Goal: Information Seeking & Learning: Find contact information

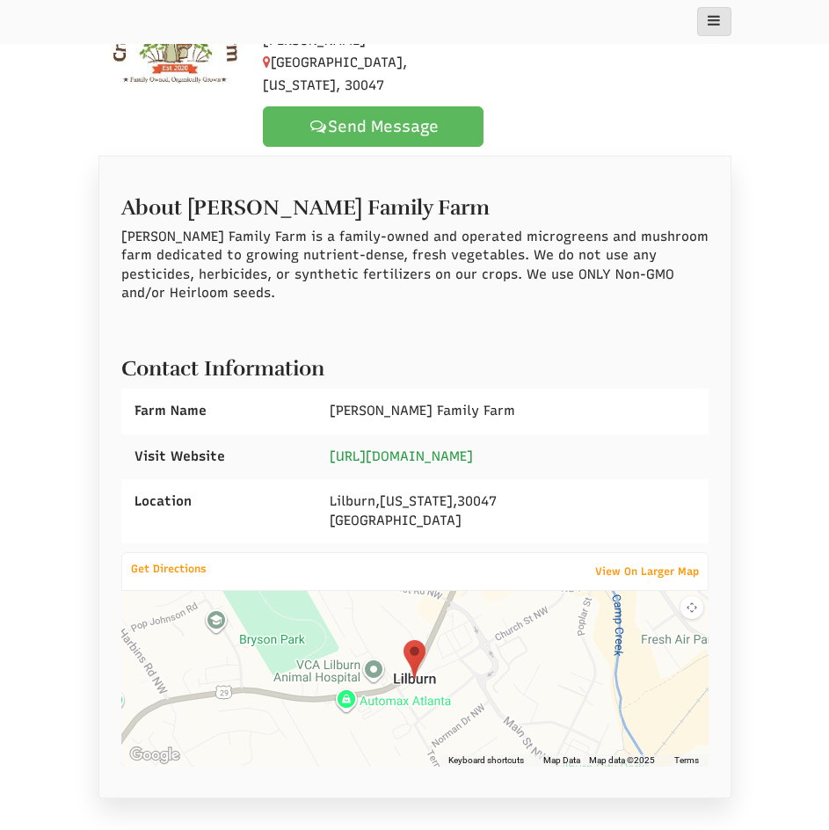
click at [473, 449] on link "[URL][DOMAIN_NAME]" at bounding box center [401, 457] width 143 height 16
drag, startPoint x: 477, startPoint y: 364, endPoint x: 327, endPoint y: 350, distance: 150.2
click at [327, 389] on div "[PERSON_NAME] Family Farm" at bounding box center [512, 411] width 391 height 45
copy span "[PERSON_NAME] Family Farm"
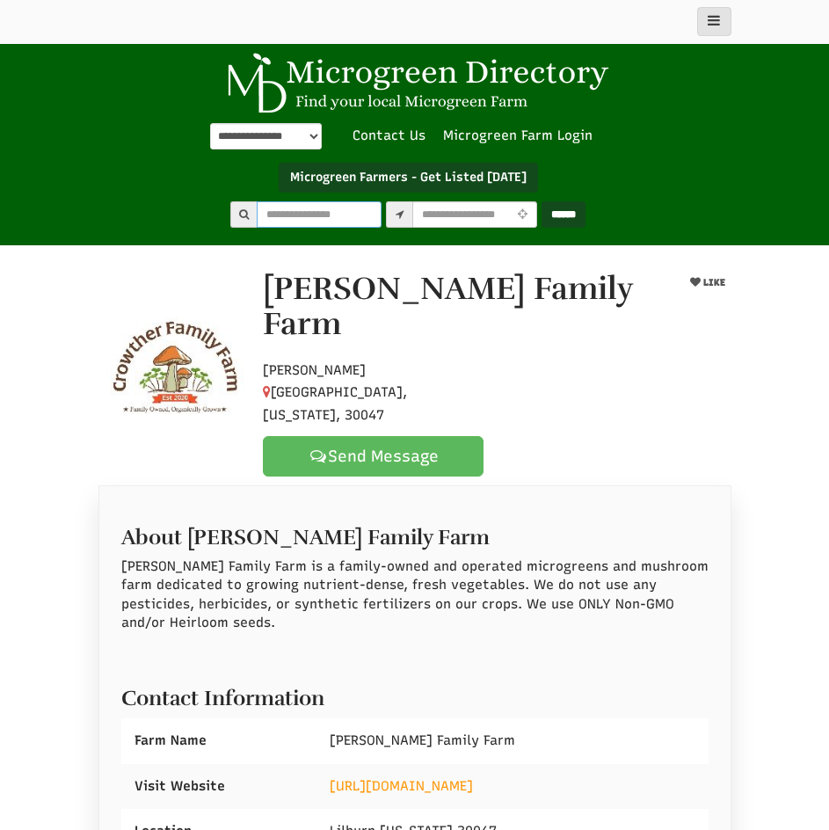
click at [301, 217] on input "text" at bounding box center [319, 214] width 125 height 26
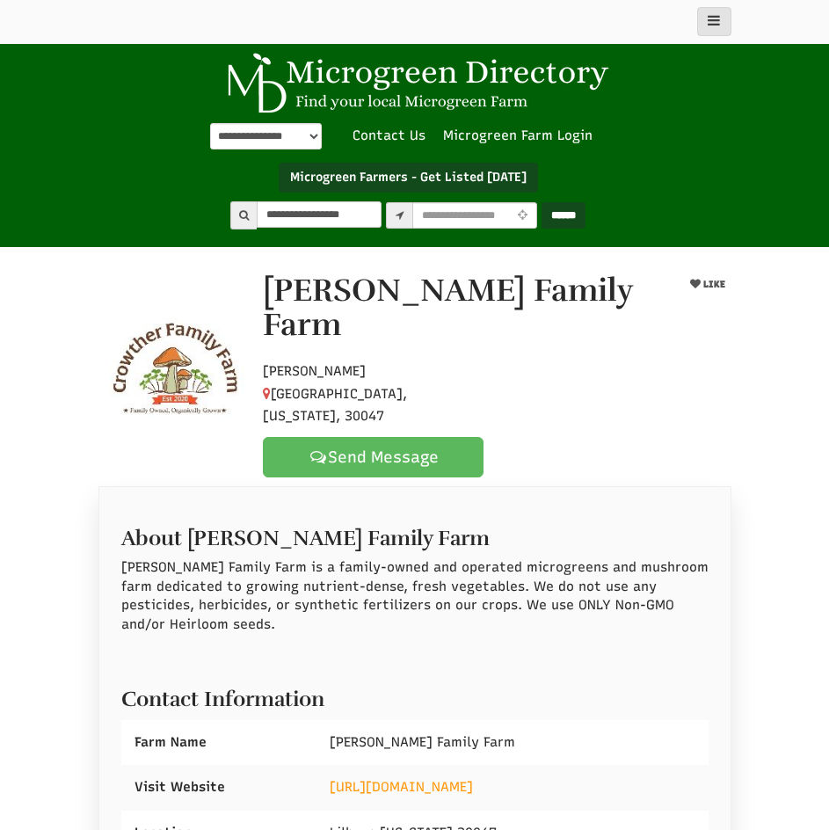
type input "**********"
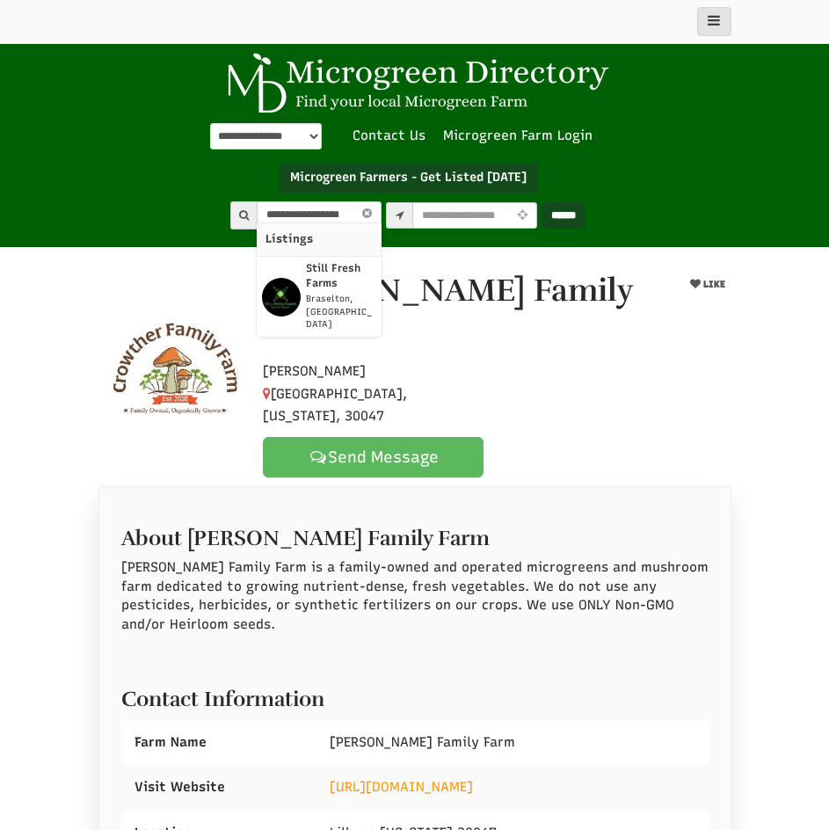
click at [306, 266] on strong "Still Fresh Farms" at bounding box center [333, 275] width 55 height 27
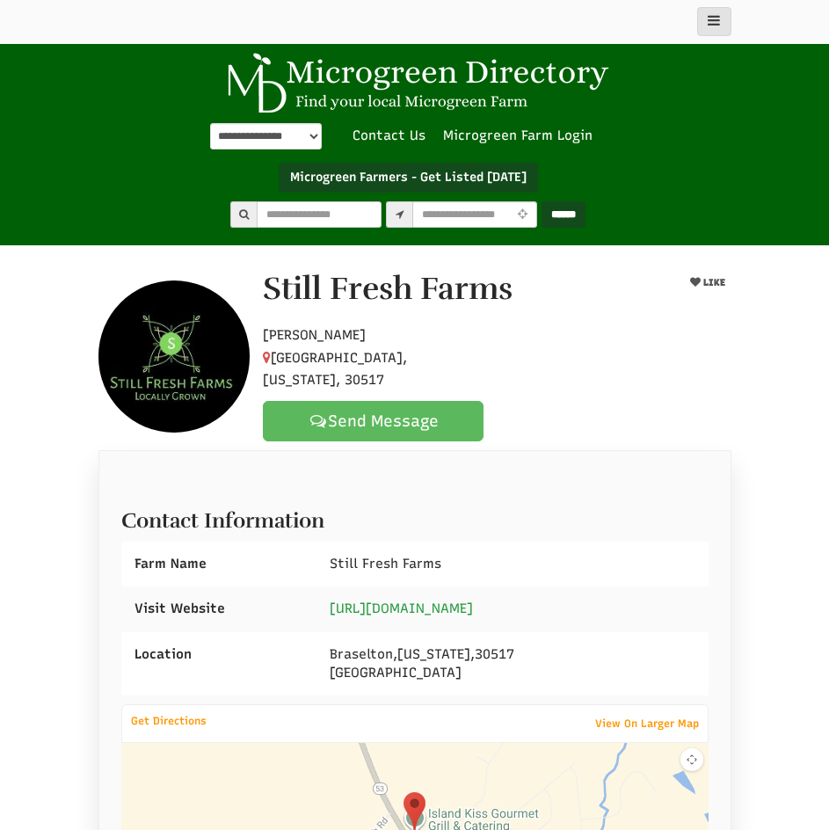
click at [447, 601] on link "https://still-fresh-farms.square.site/" at bounding box center [401, 609] width 143 height 16
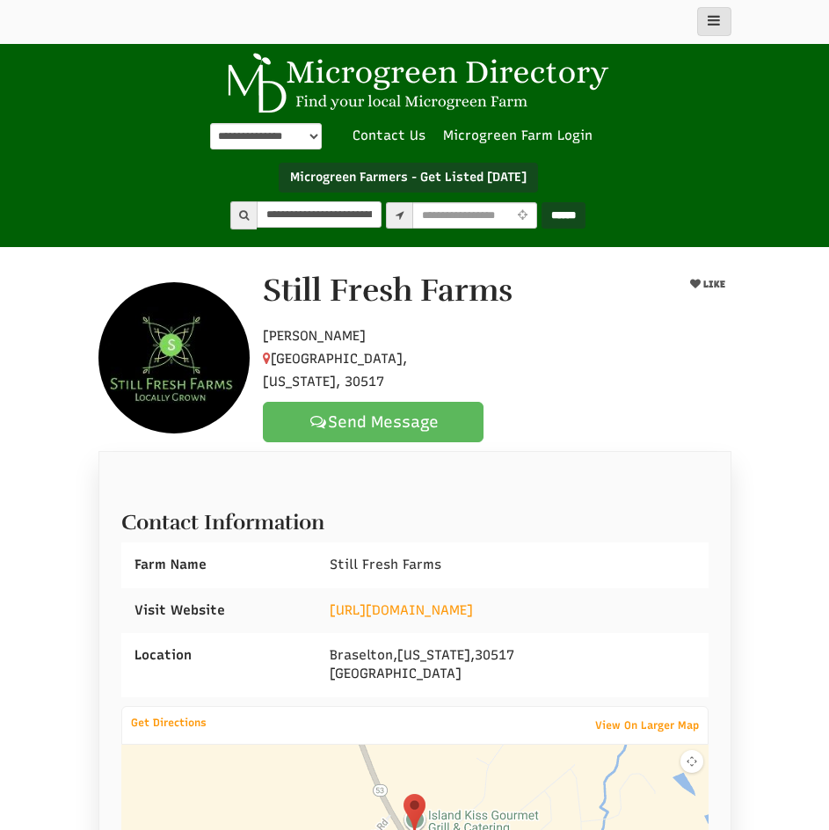
scroll to position [0, 18]
type input "**********"
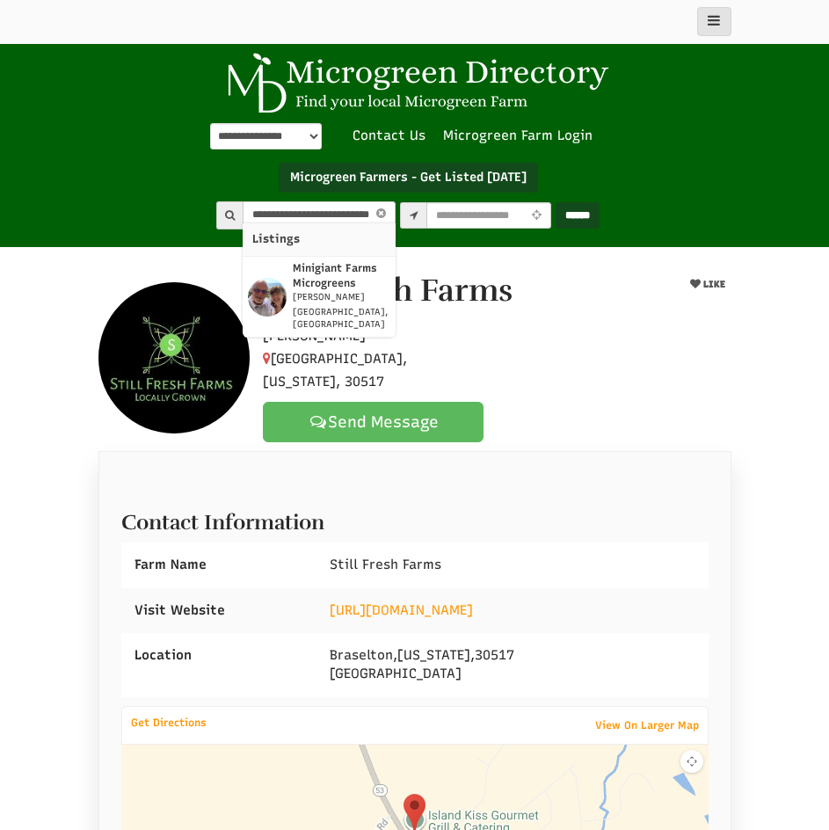
click at [296, 272] on strong "Minigiant Farms Microgreens" at bounding box center [335, 275] width 84 height 27
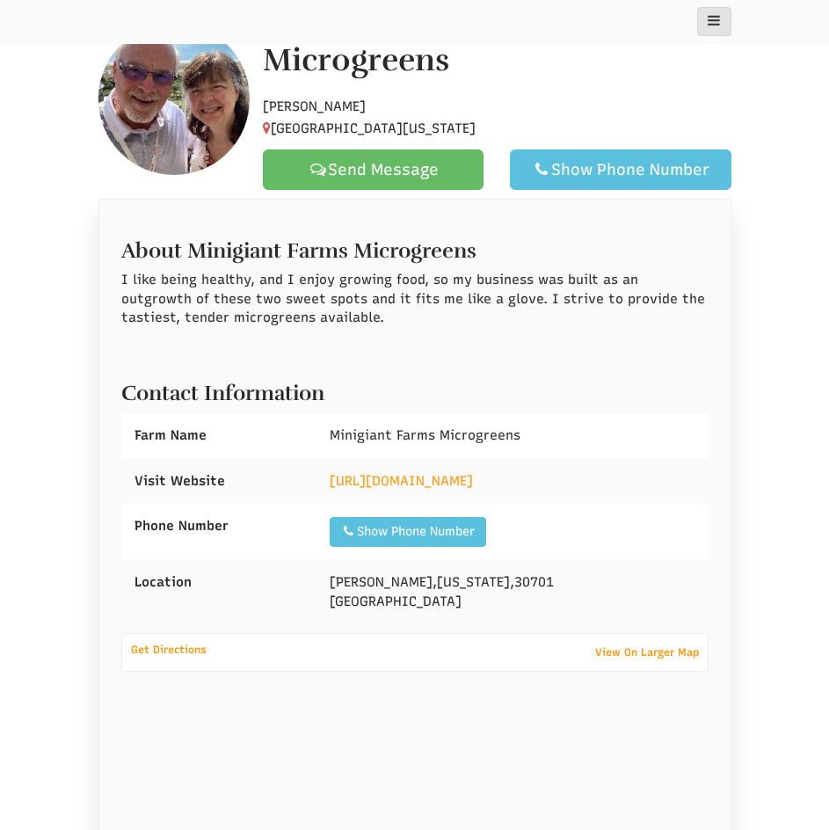
scroll to position [293, 0]
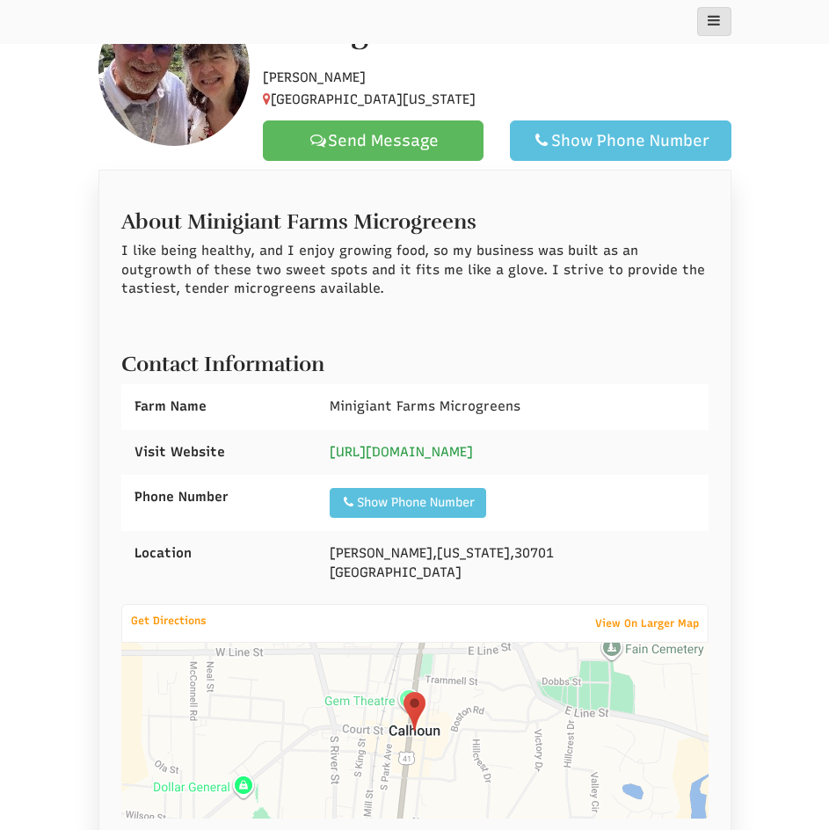
click at [443, 448] on link "https://minigiantfarmsmicrogreens.com/" at bounding box center [401, 452] width 143 height 16
click at [453, 505] on div "Show Phone Number" at bounding box center [408, 503] width 134 height 18
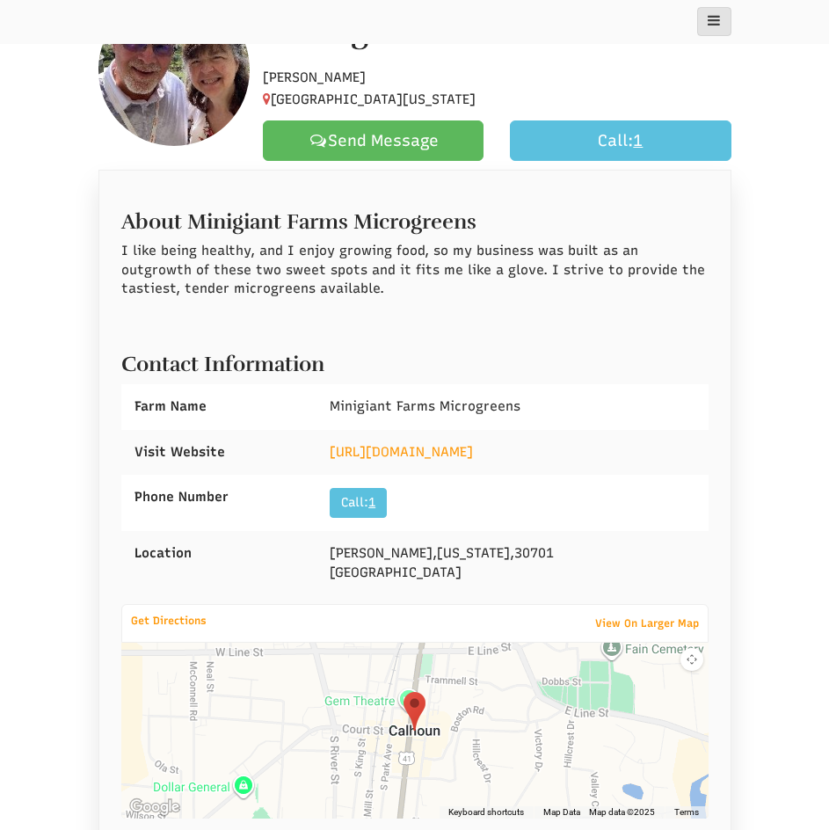
drag, startPoint x: 529, startPoint y: 402, endPoint x: 300, endPoint y: 417, distance: 229.2
click at [300, 417] on div "Farm Name Minigiant Farms Microgreens" at bounding box center [414, 406] width 587 height 45
copy div "Minigiant Farms Microgreens"
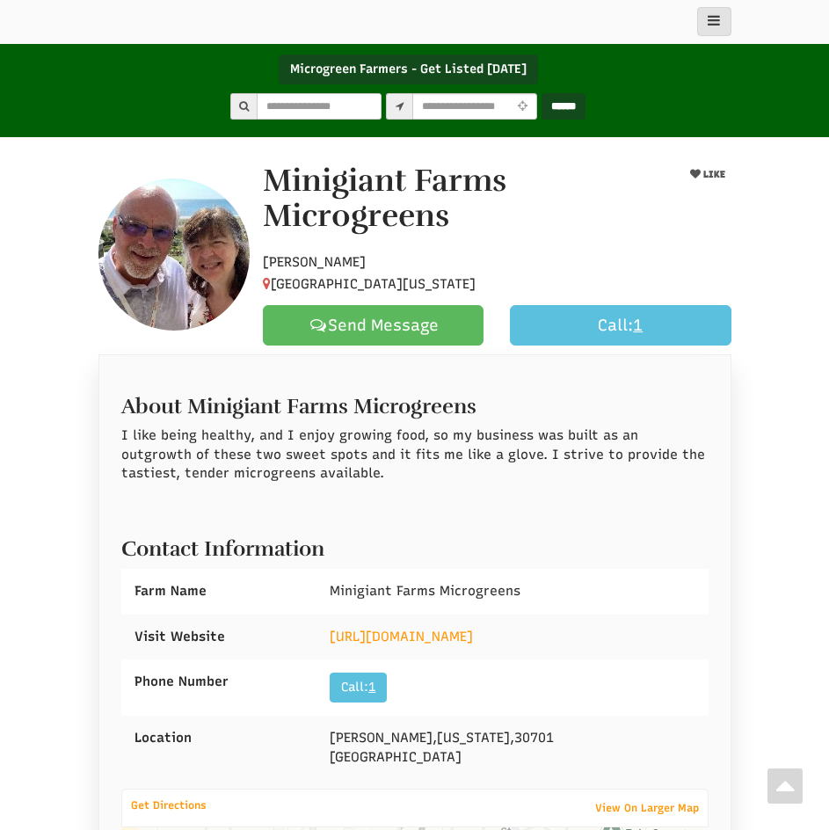
scroll to position [0, 0]
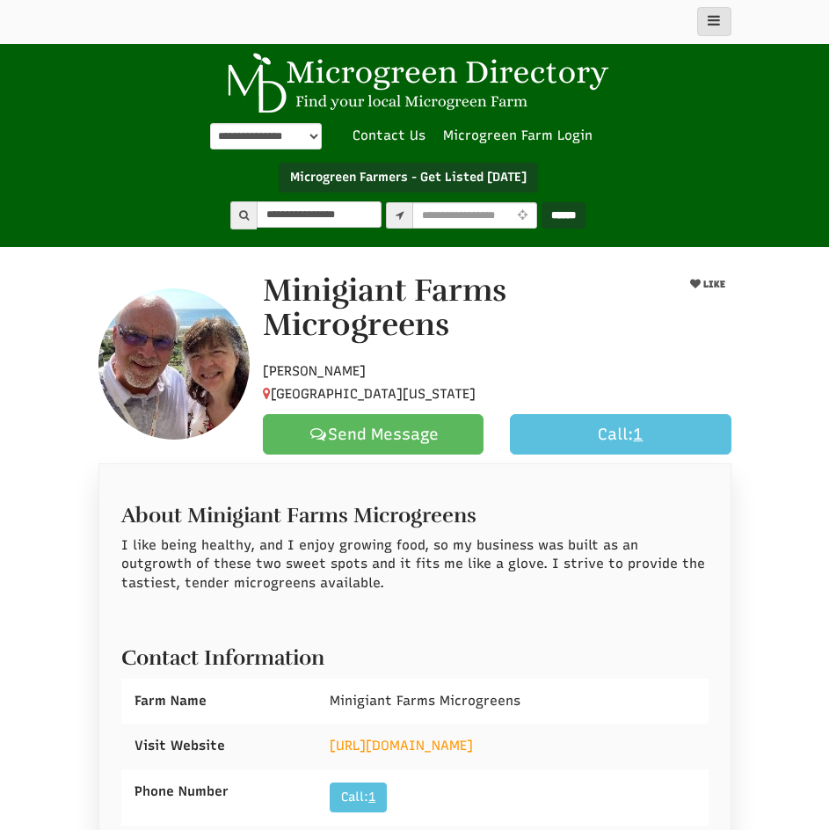
type input "**********"
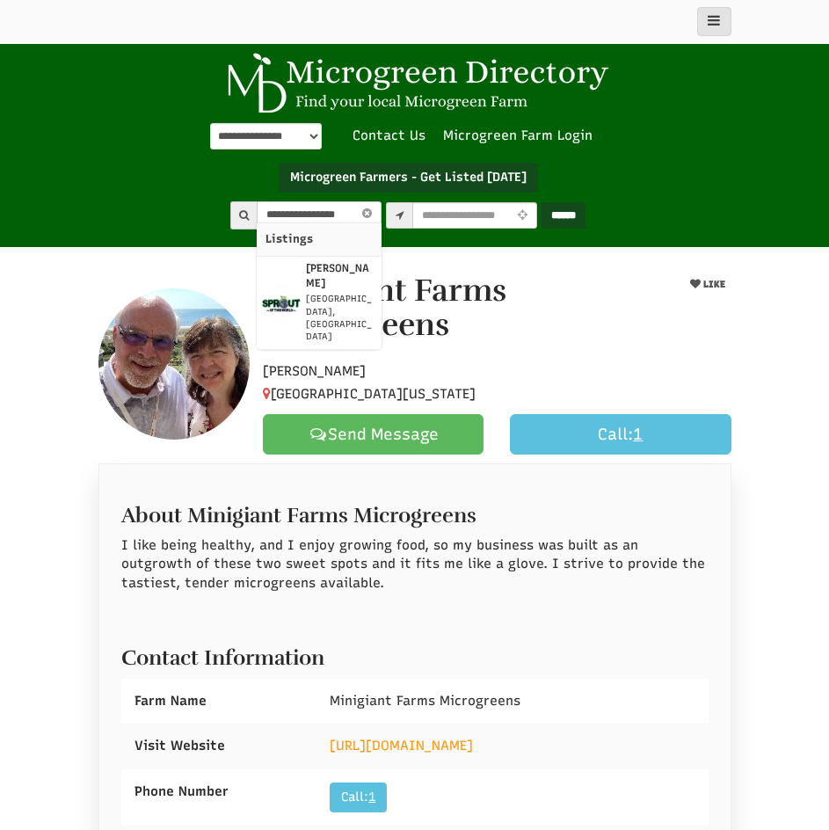
click at [322, 268] on strong "[PERSON_NAME]" at bounding box center [337, 275] width 63 height 27
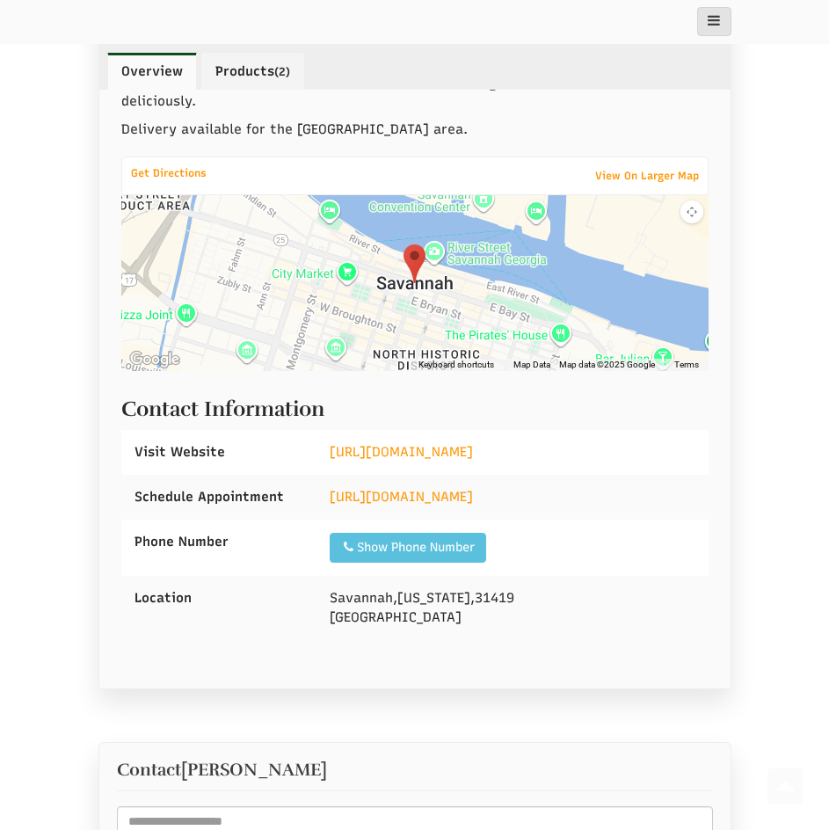
scroll to position [879, 0]
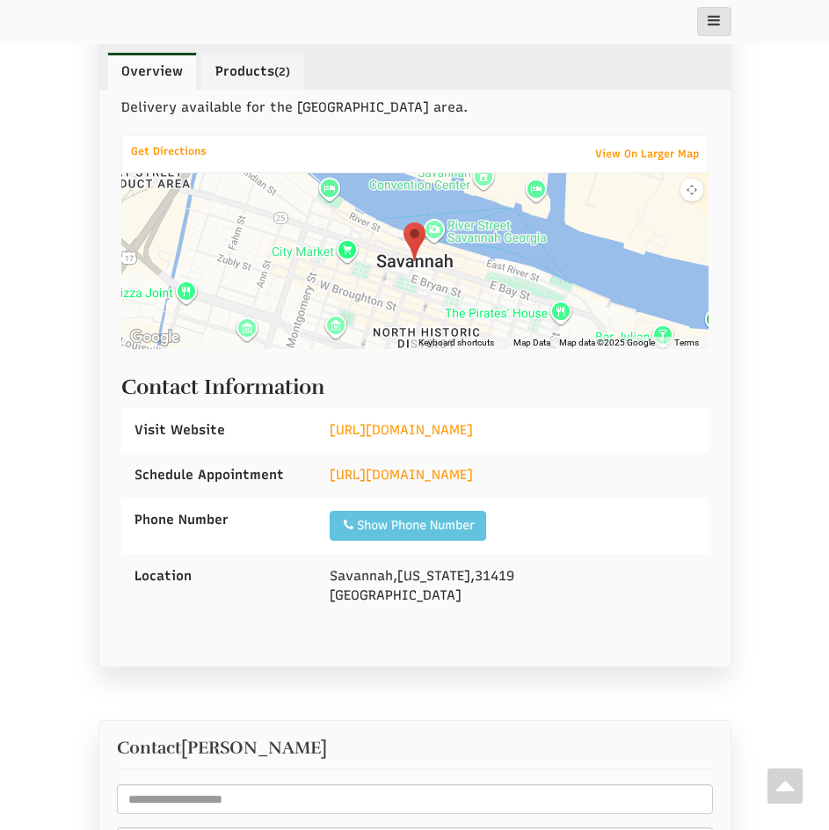
click at [417, 517] on div "Show Phone Number" at bounding box center [408, 526] width 134 height 18
click at [457, 422] on link "[URL][DOMAIN_NAME]" at bounding box center [401, 430] width 143 height 16
